Goal: Navigation & Orientation: Find specific page/section

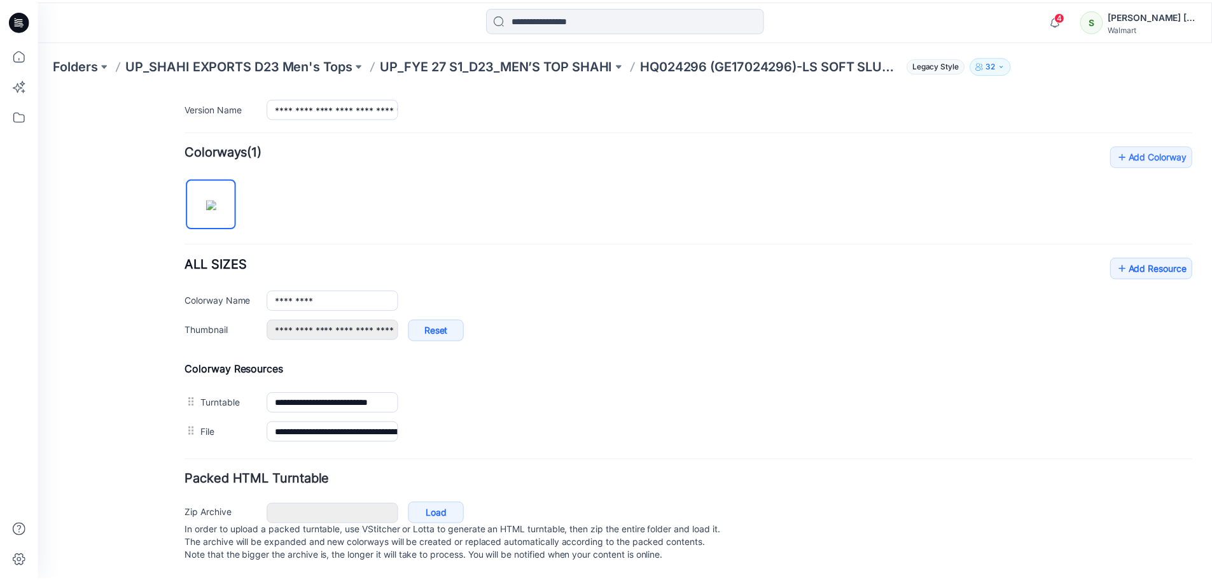
scroll to position [100, 0]
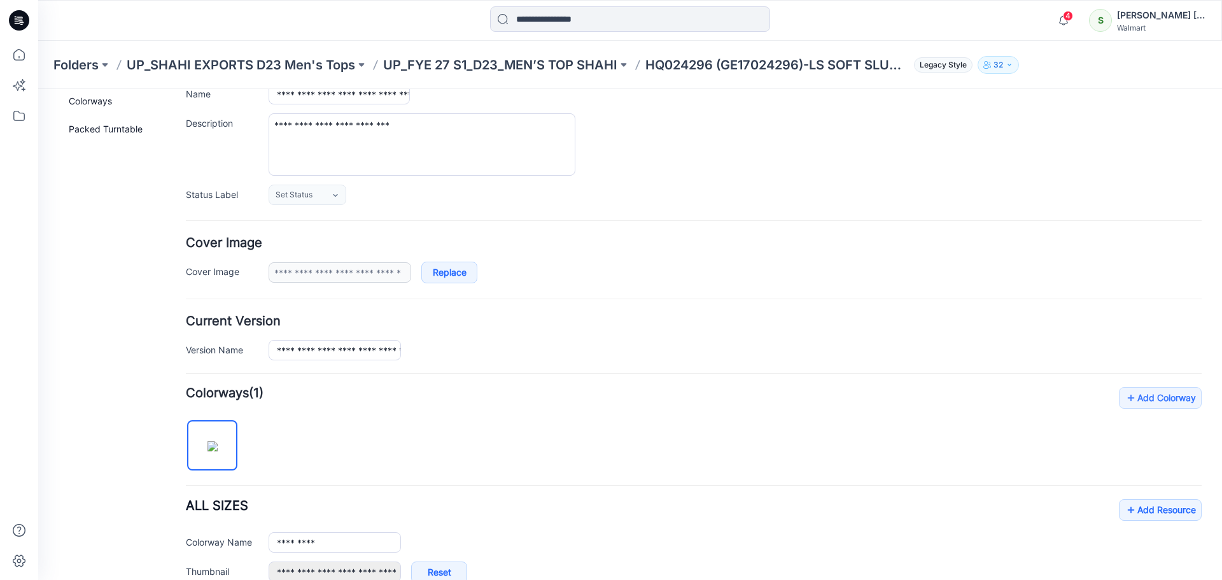
click at [18, 20] on icon at bounding box center [19, 20] width 20 height 20
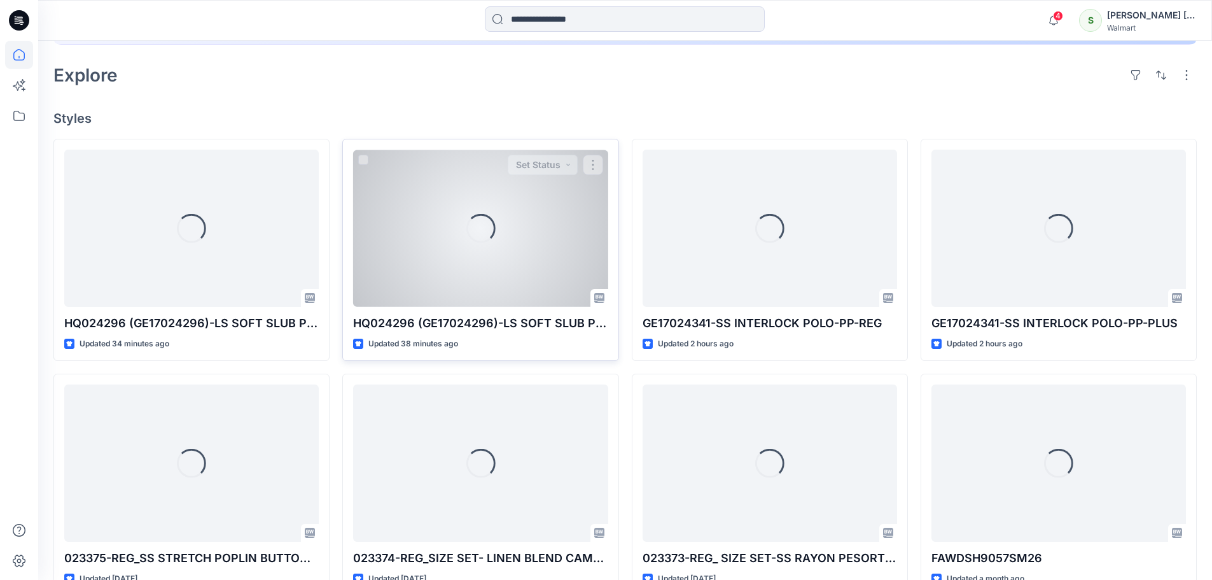
scroll to position [305, 0]
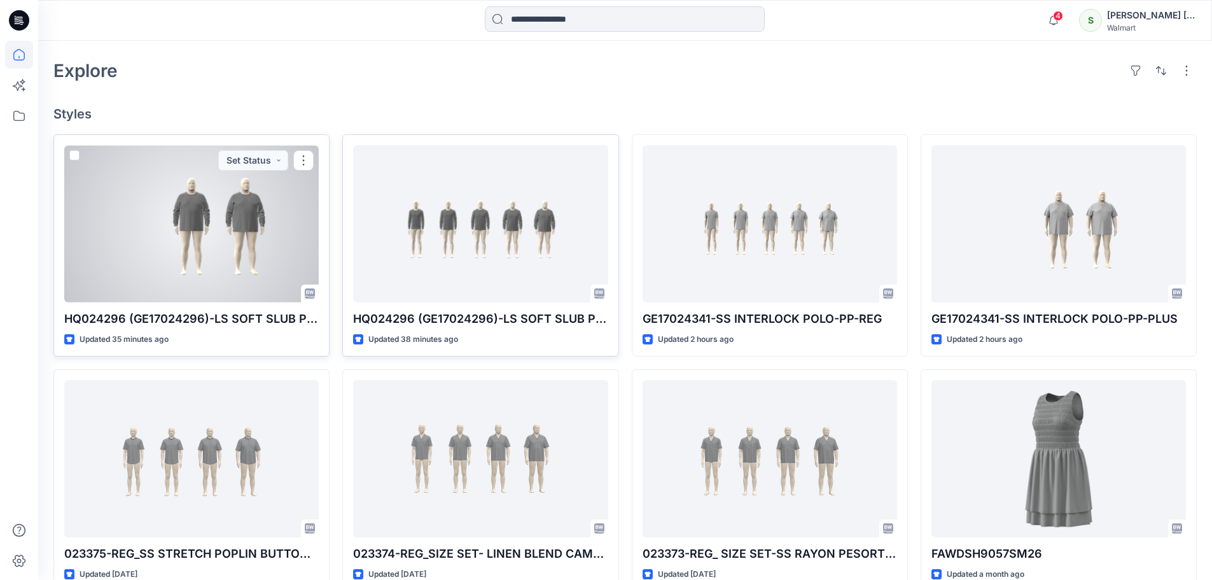
click at [190, 227] on div at bounding box center [191, 223] width 255 height 157
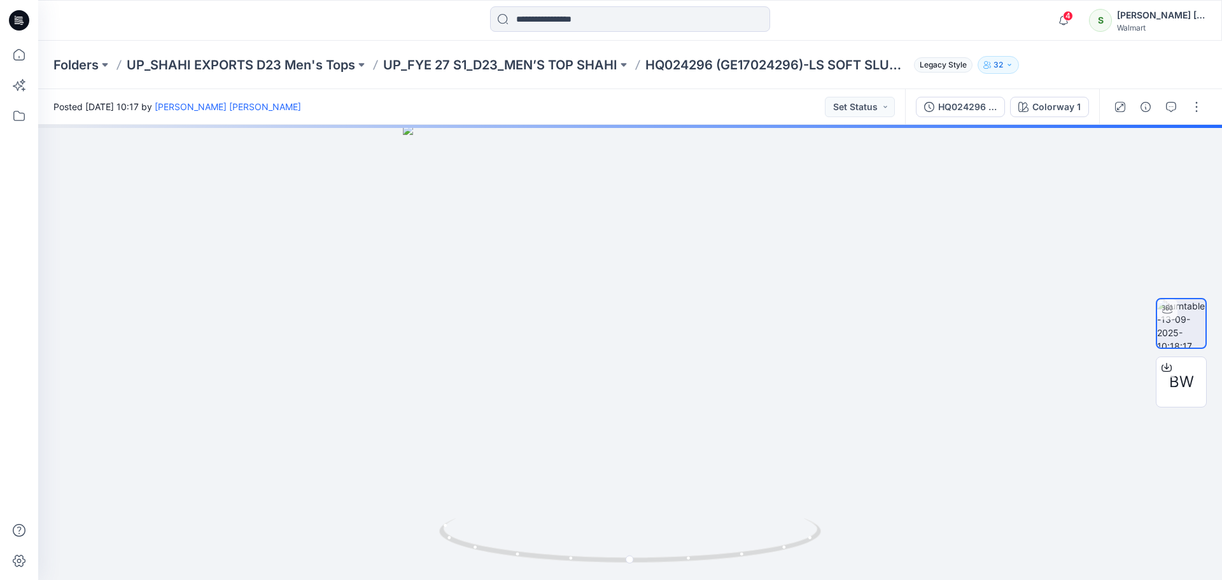
click at [10, 17] on icon at bounding box center [19, 20] width 20 height 20
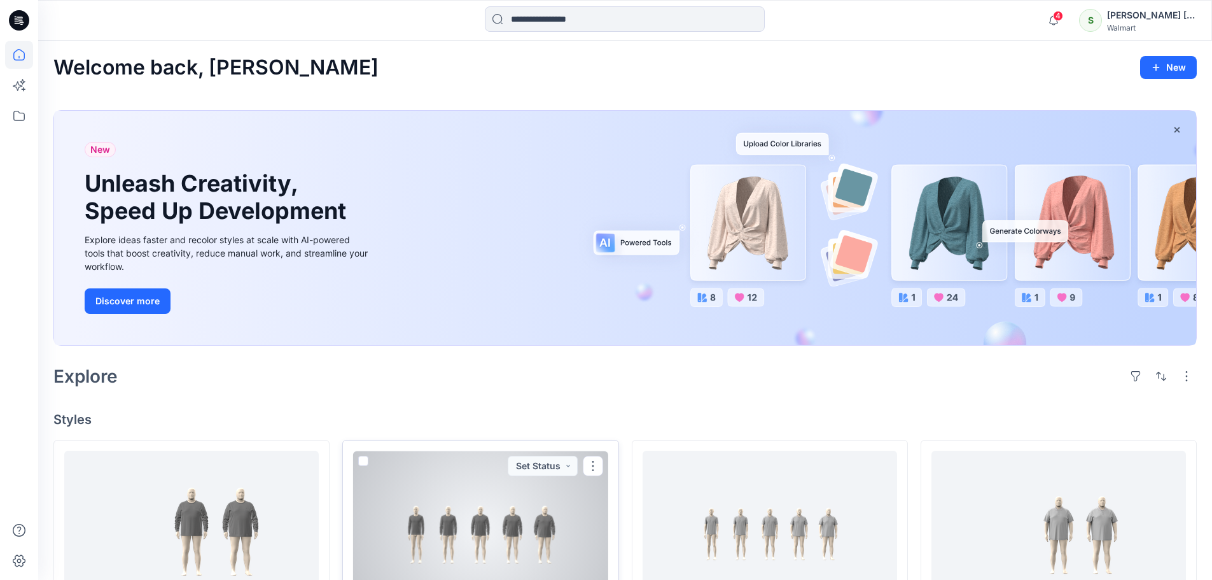
click at [519, 481] on div at bounding box center [480, 529] width 255 height 157
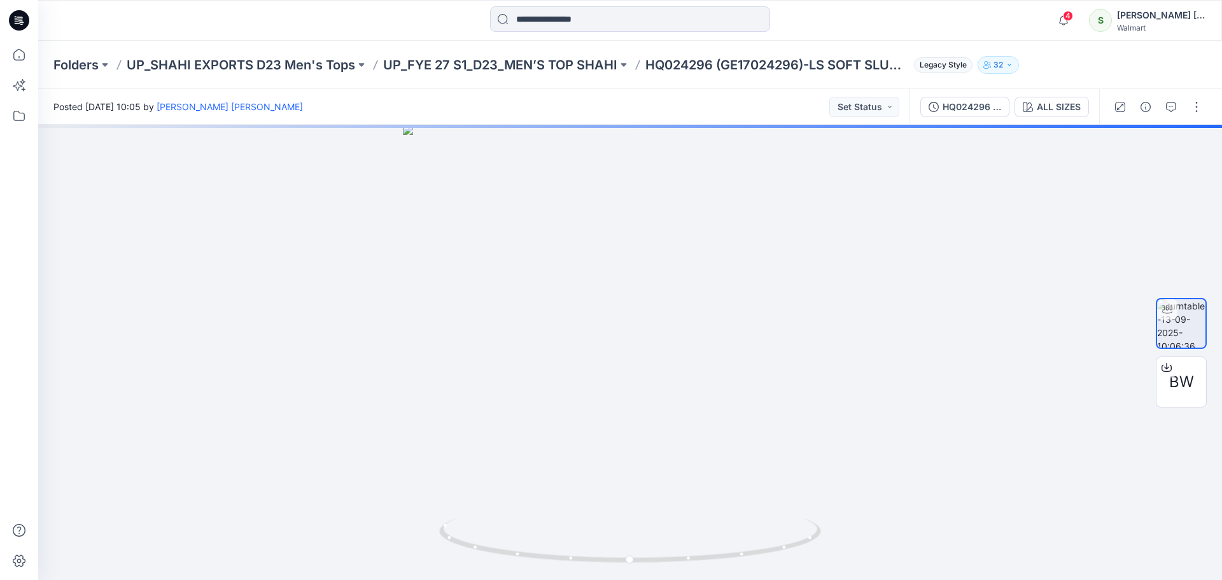
click at [18, 19] on icon at bounding box center [20, 18] width 6 height 1
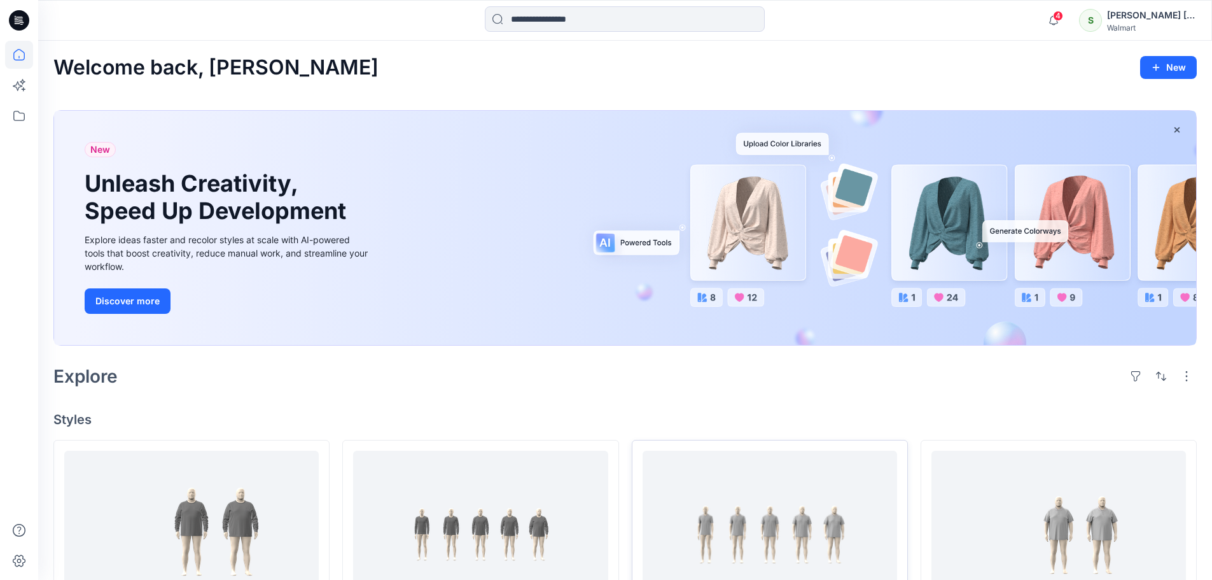
scroll to position [255, 0]
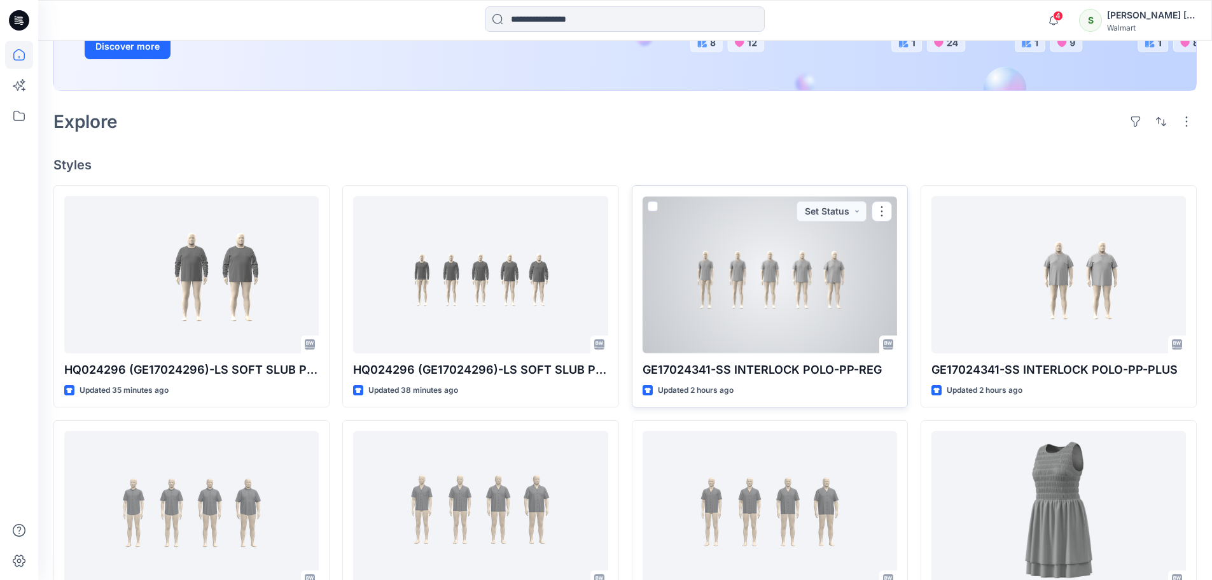
click at [795, 274] on div at bounding box center [770, 274] width 255 height 157
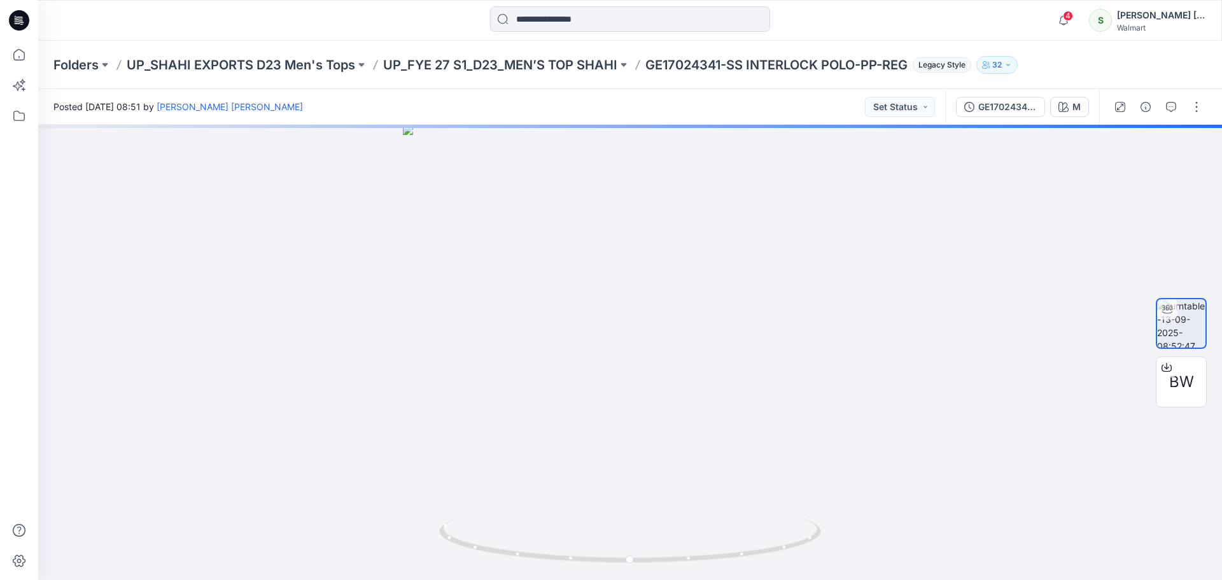
click at [13, 20] on icon at bounding box center [19, 20] width 20 height 20
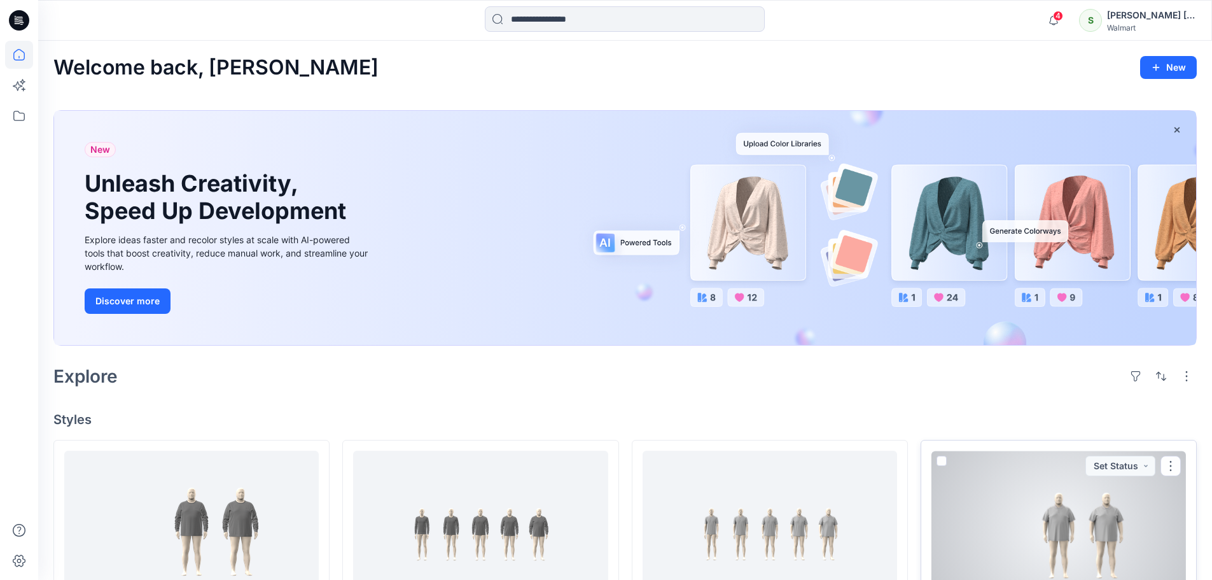
click at [1003, 505] on div at bounding box center [1059, 529] width 255 height 157
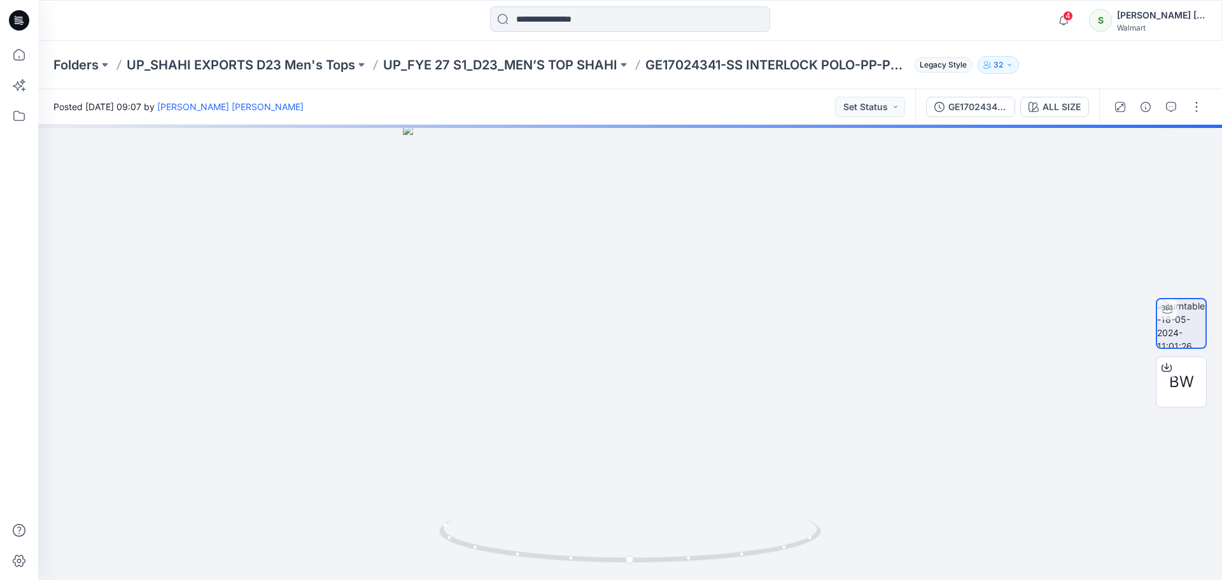
click at [18, 19] on icon at bounding box center [20, 18] width 6 height 1
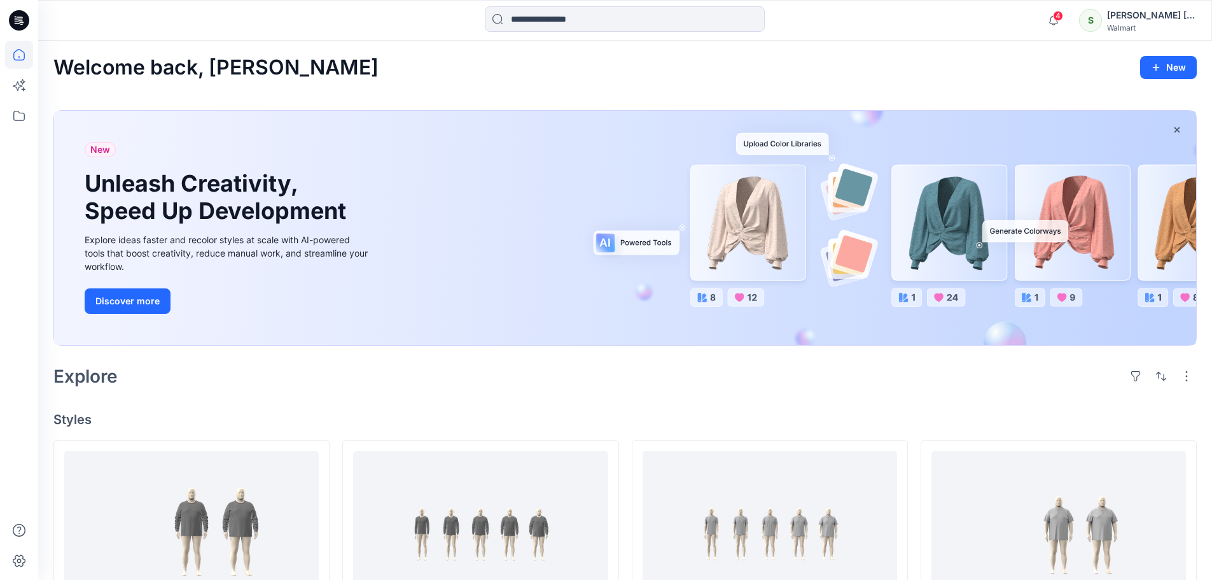
scroll to position [382, 0]
